Goal: Navigation & Orientation: Find specific page/section

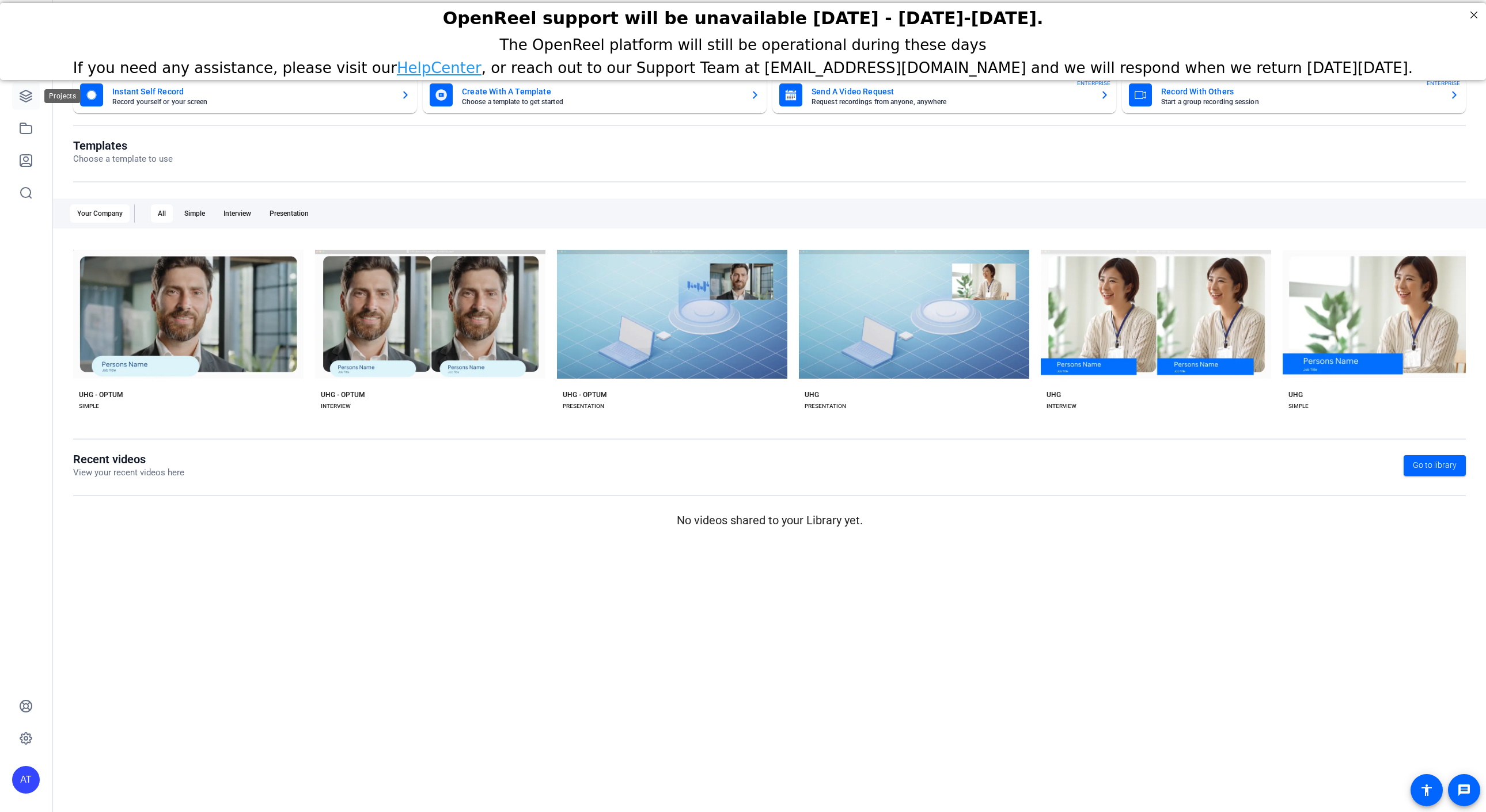
click at [25, 94] on icon at bounding box center [26, 96] width 14 height 14
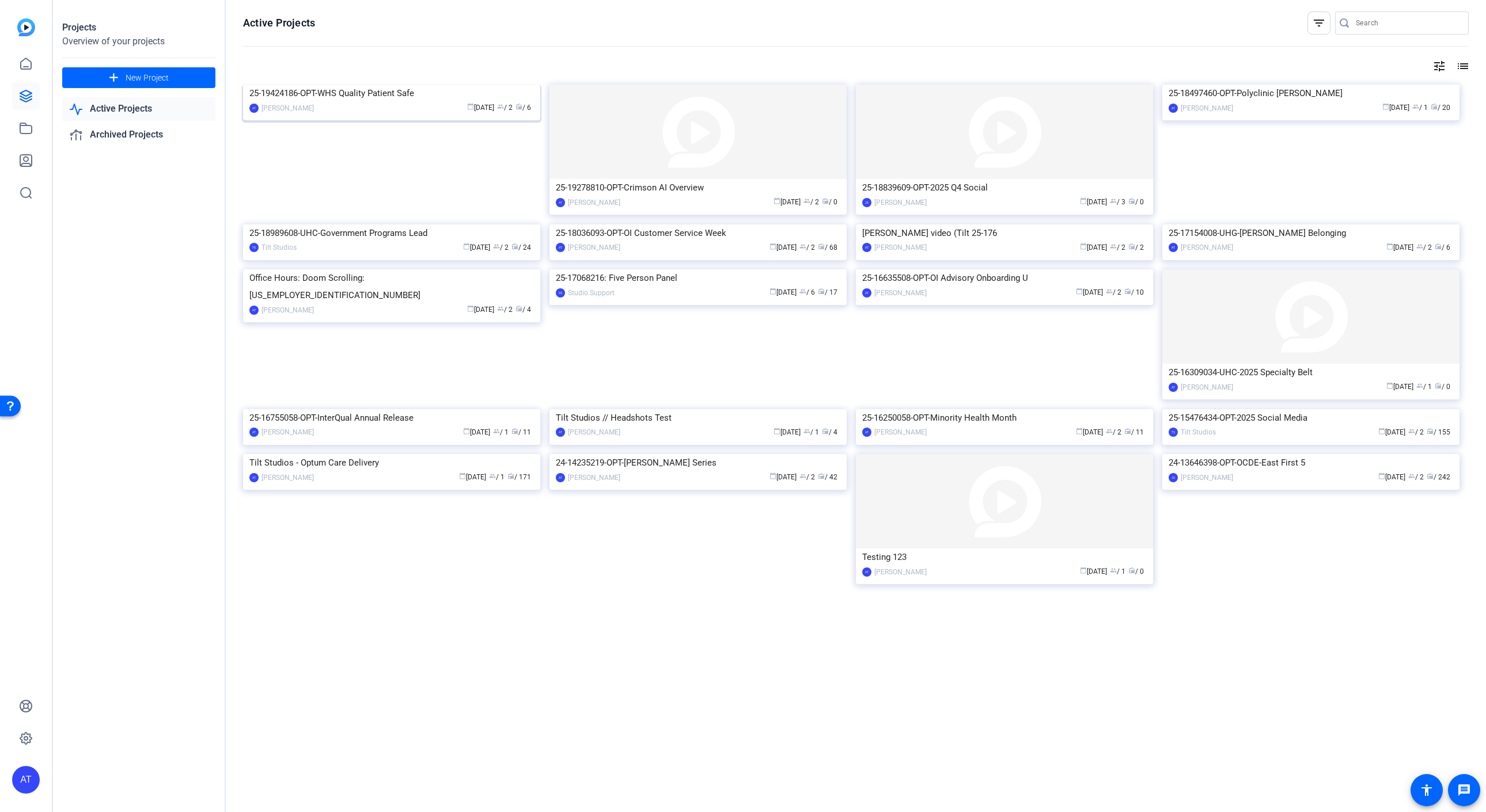
click at [389, 102] on div "25-19424186-OPT-WHS Quality Patient Safe" at bounding box center [391, 93] width 285 height 17
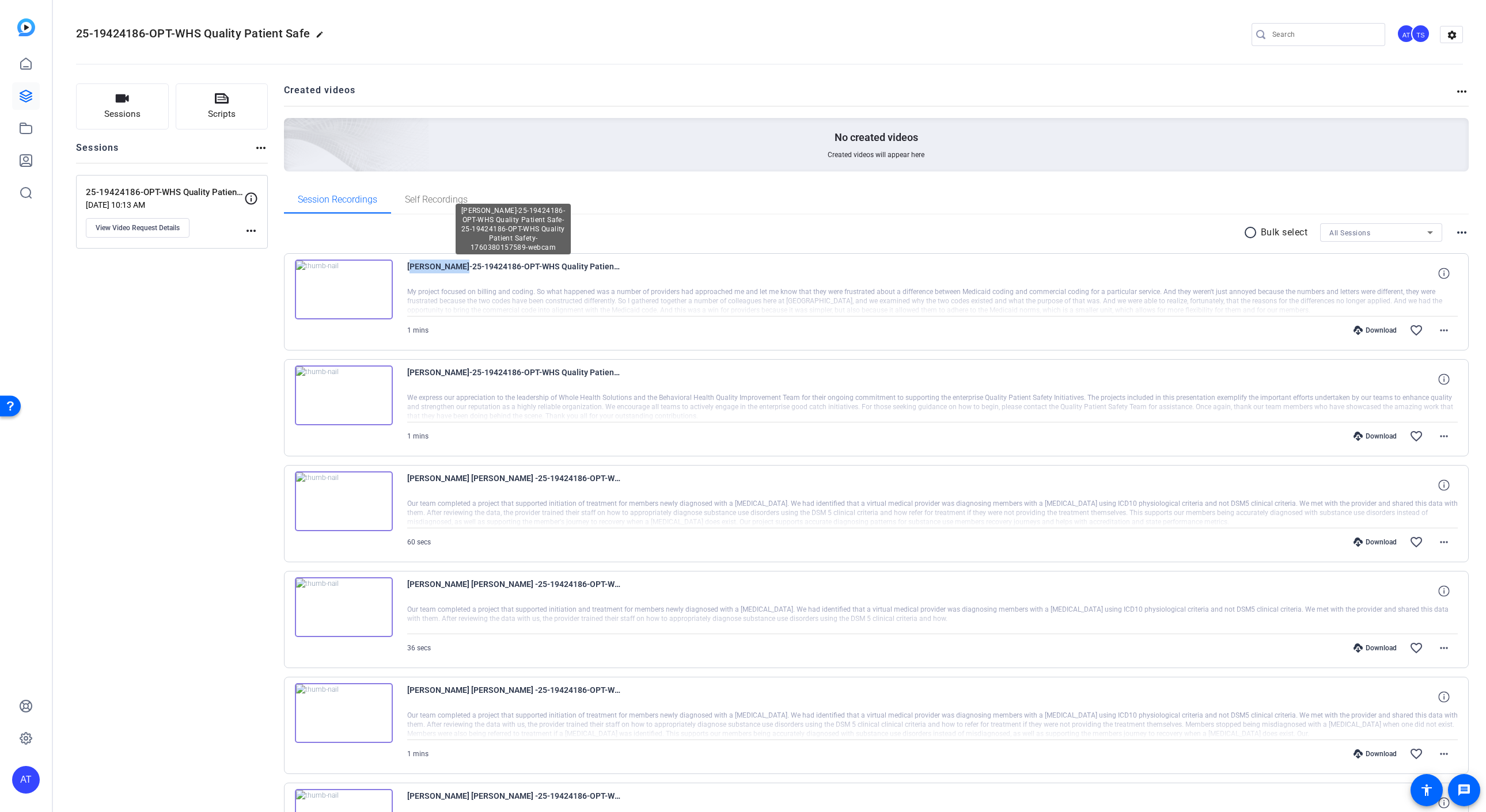
drag, startPoint x: 407, startPoint y: 267, endPoint x: 452, endPoint y: 266, distance: 45.0
click at [452, 266] on span "[PERSON_NAME]-25-19424186-OPT-WHS Quality Patient Safe-25-19424186-OPT-WHS Qual…" at bounding box center [514, 273] width 213 height 27
copy span "[PERSON_NAME]"
